Goal: Task Accomplishment & Management: Use online tool/utility

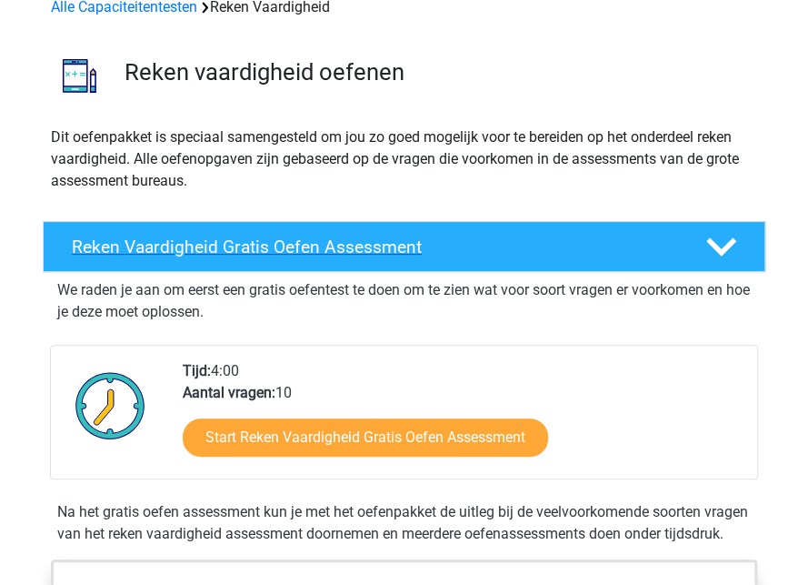
scroll to position [182, 0]
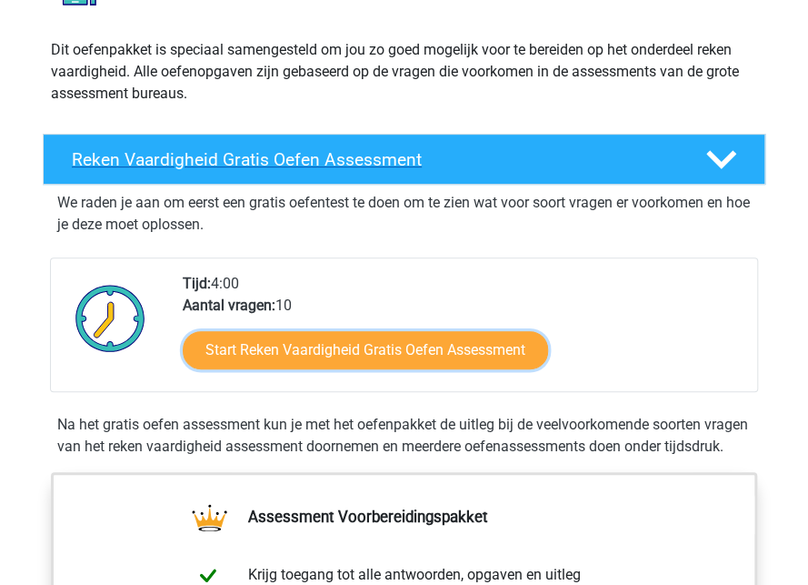
click at [362, 359] on link "Start Reken Vaardigheid Gratis Oefen Assessment" at bounding box center [365, 350] width 365 height 38
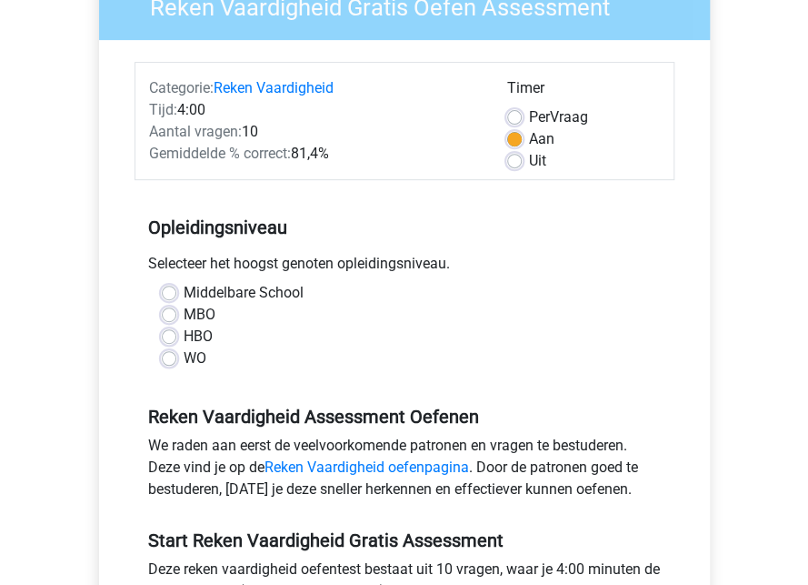
scroll to position [182, 0]
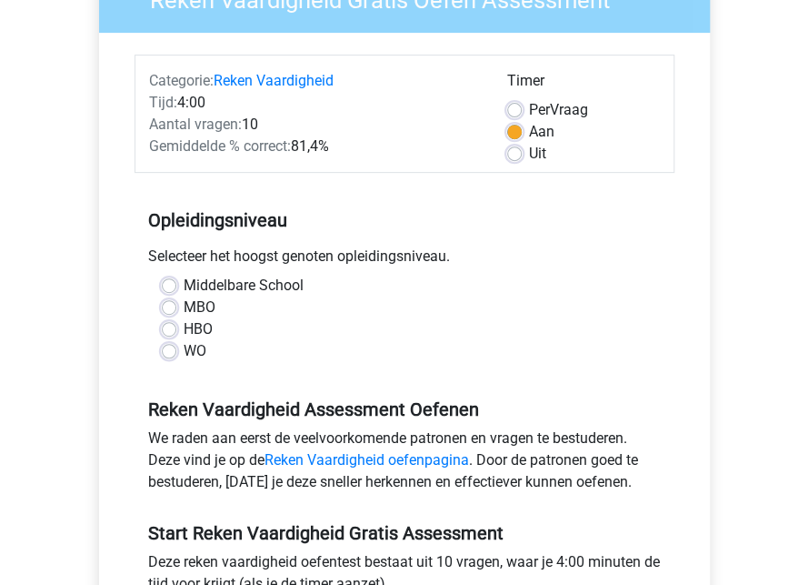
click at [184, 305] on label "MBO" at bounding box center [200, 307] width 32 height 22
click at [171, 305] on input "MBO" at bounding box center [169, 305] width 15 height 18
radio input "true"
click at [184, 290] on label "Middelbare School" at bounding box center [244, 286] width 120 height 22
click at [175, 290] on input "Middelbare School" at bounding box center [169, 284] width 15 height 18
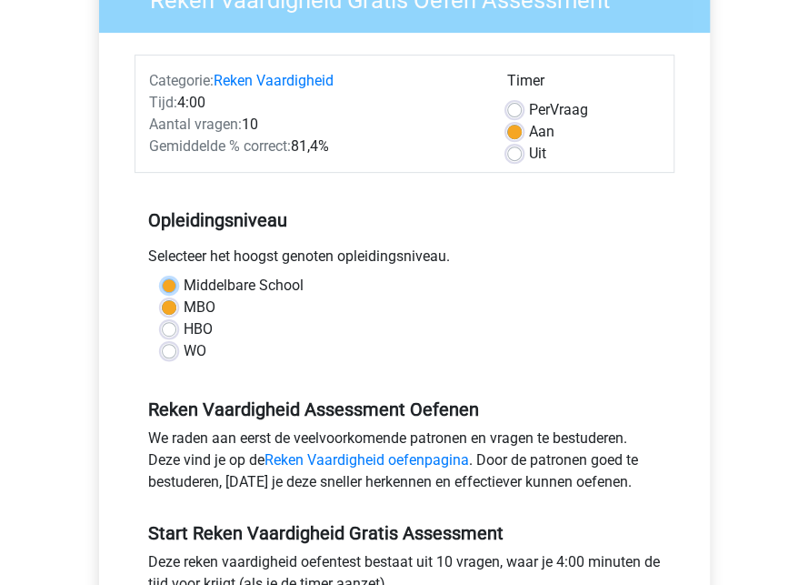
radio input "true"
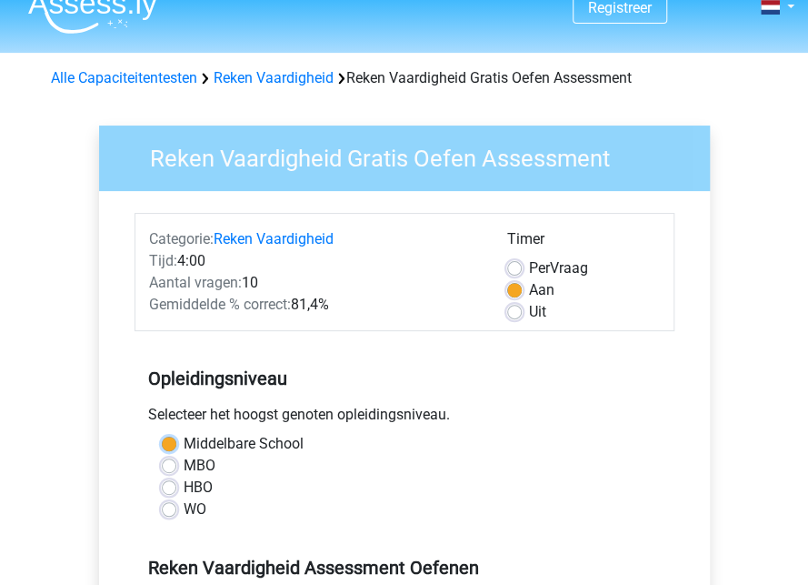
scroll to position [91, 0]
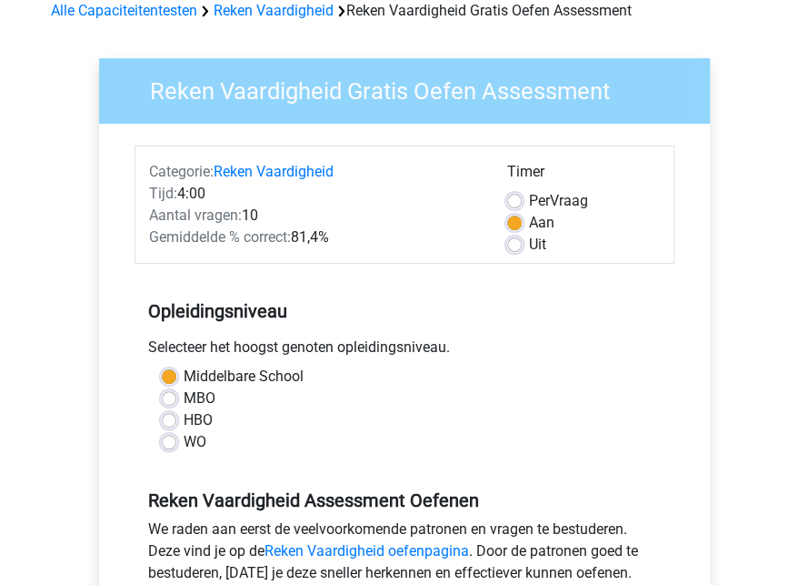
click at [165, 407] on div "MBO" at bounding box center [404, 398] width 485 height 22
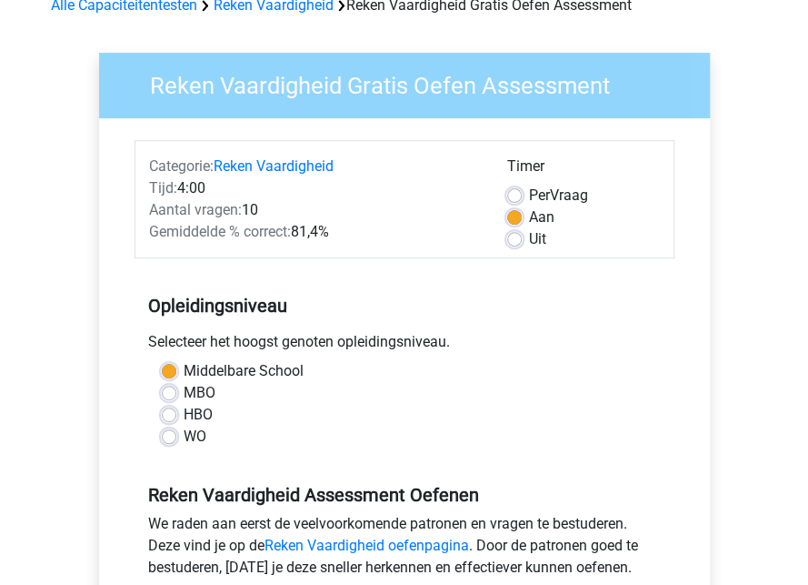
scroll to position [182, 0]
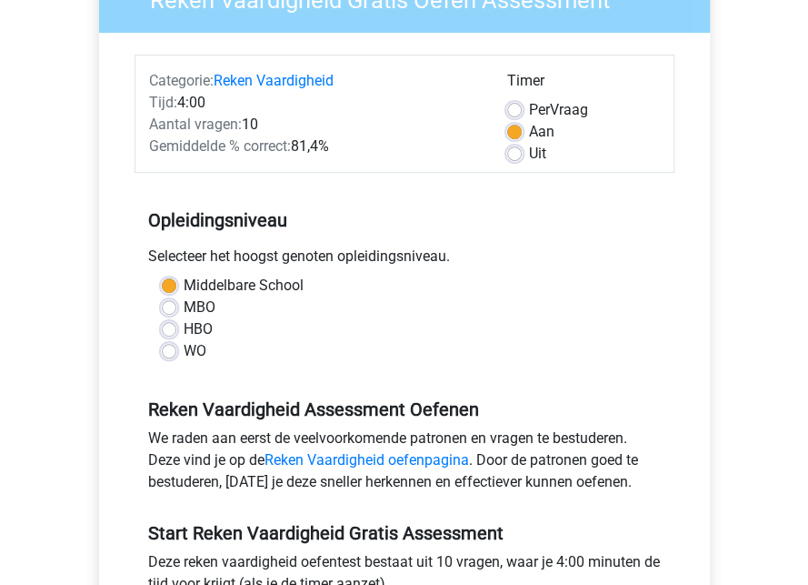
click at [184, 312] on label "MBO" at bounding box center [200, 307] width 32 height 22
click at [171, 312] on input "MBO" at bounding box center [169, 305] width 15 height 18
radio input "true"
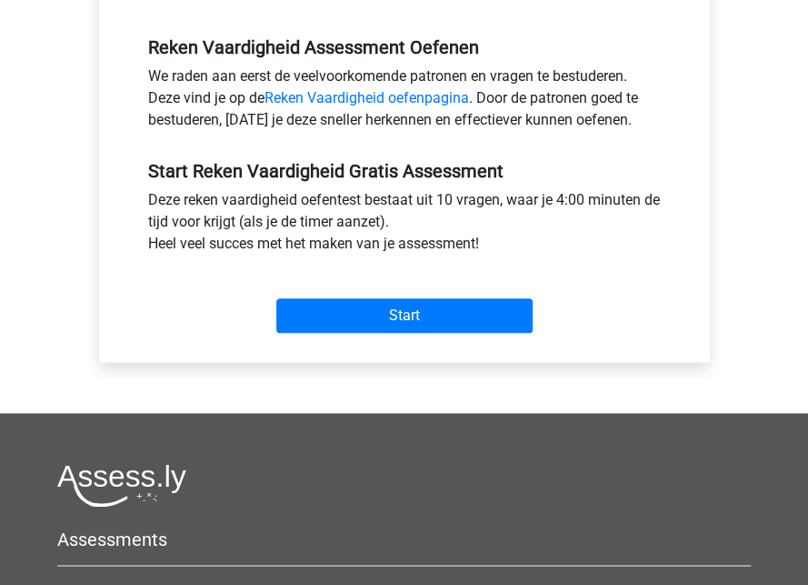
scroll to position [545, 0]
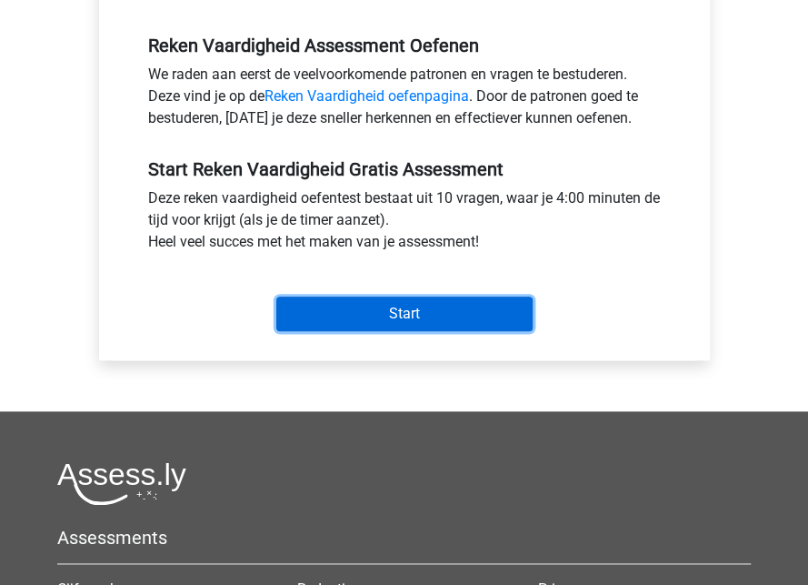
click at [396, 312] on input "Start" at bounding box center [404, 313] width 256 height 35
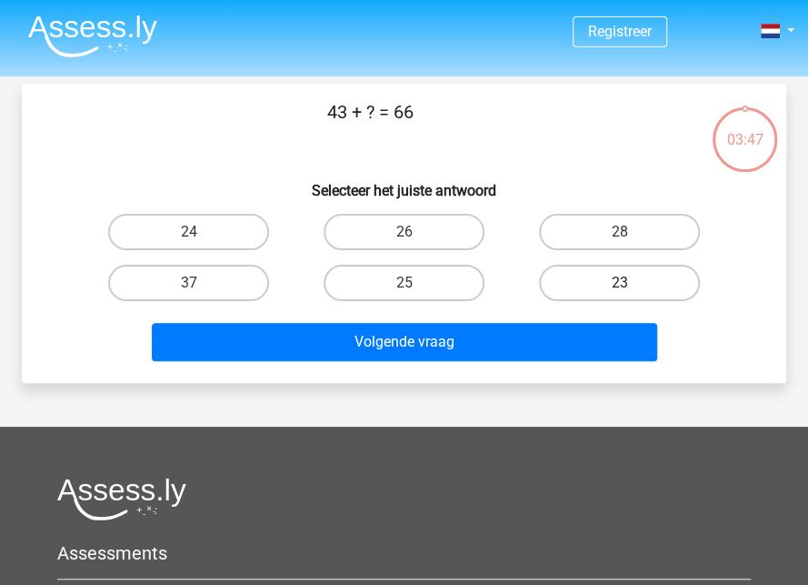
click at [629, 281] on label "23" at bounding box center [619, 283] width 161 height 36
click at [629, 283] on input "23" at bounding box center [626, 289] width 12 height 12
radio input "true"
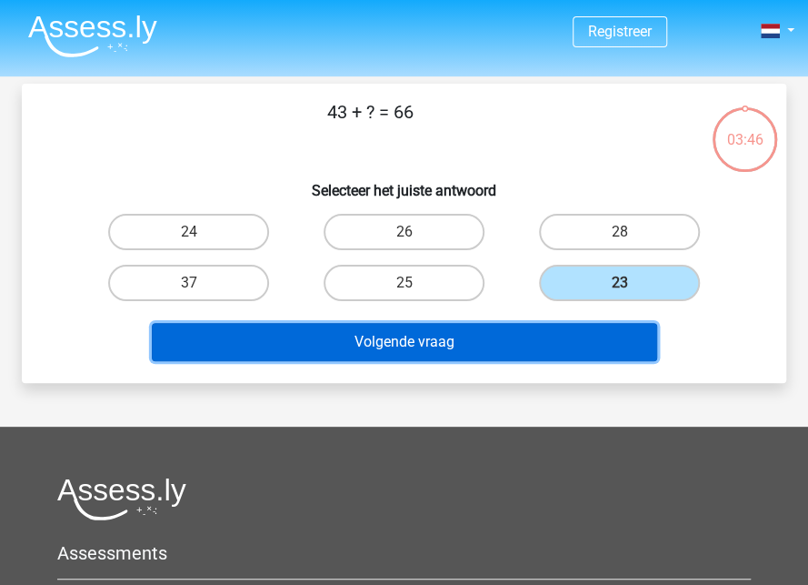
click at [445, 332] on button "Volgende vraag" at bounding box center [404, 342] width 505 height 38
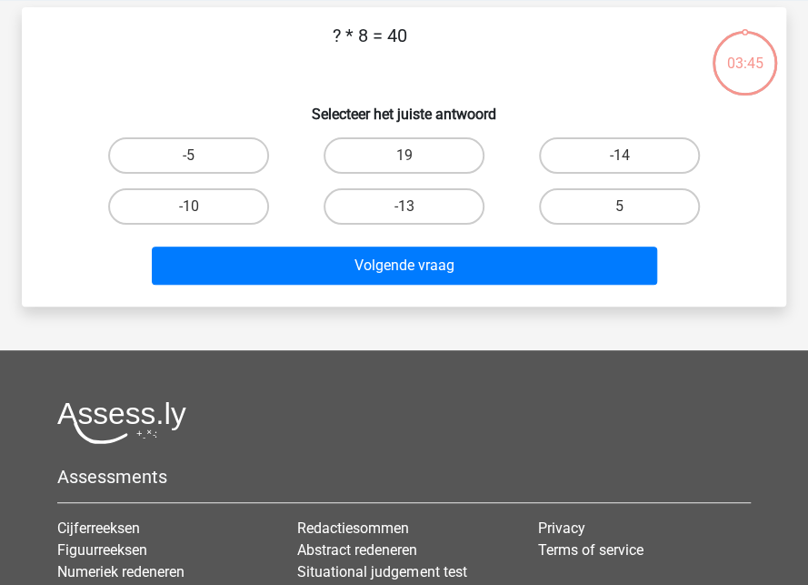
scroll to position [84, 0]
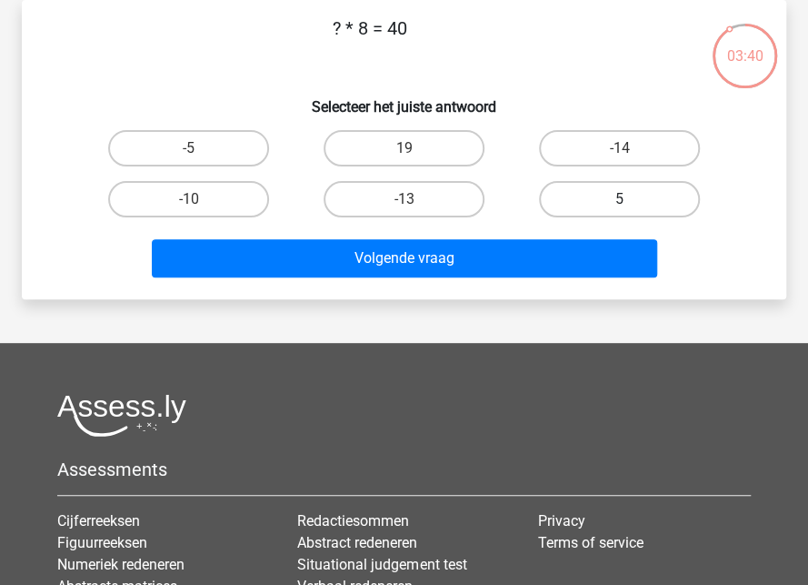
click at [639, 199] on label "5" at bounding box center [619, 199] width 161 height 36
click at [632, 199] on input "5" at bounding box center [626, 205] width 12 height 12
radio input "true"
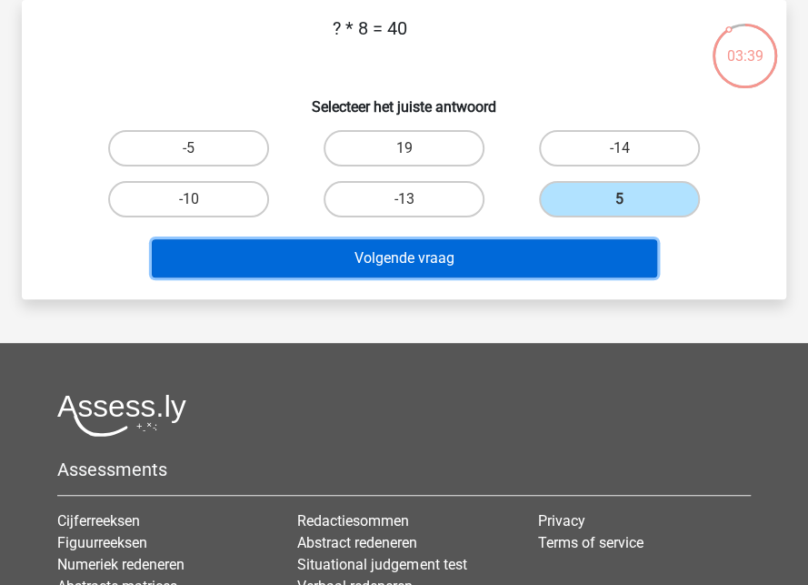
click at [421, 254] on button "Volgende vraag" at bounding box center [404, 258] width 505 height 38
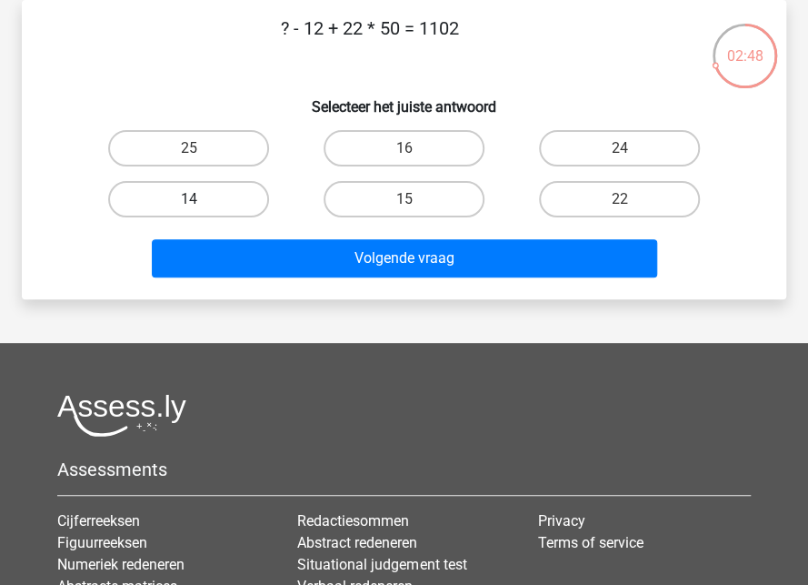
click at [194, 194] on label "14" at bounding box center [188, 199] width 161 height 36
click at [194, 199] on input "14" at bounding box center [195, 205] width 12 height 12
radio input "true"
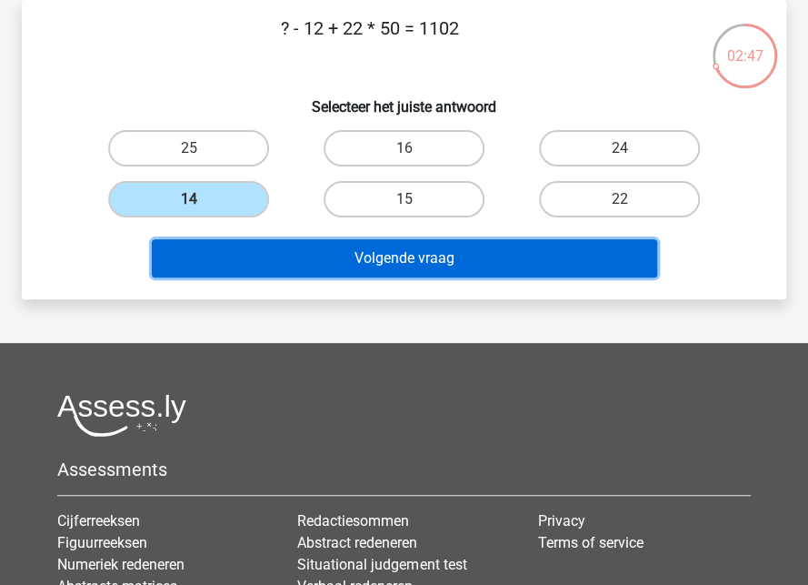
click at [391, 265] on button "Volgende vraag" at bounding box center [404, 258] width 505 height 38
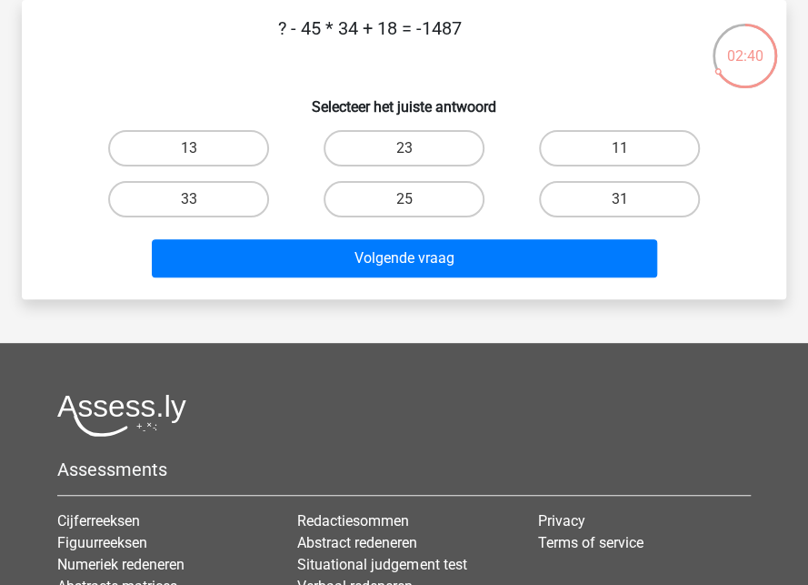
scroll to position [0, 0]
